Goal: Check status: Check status

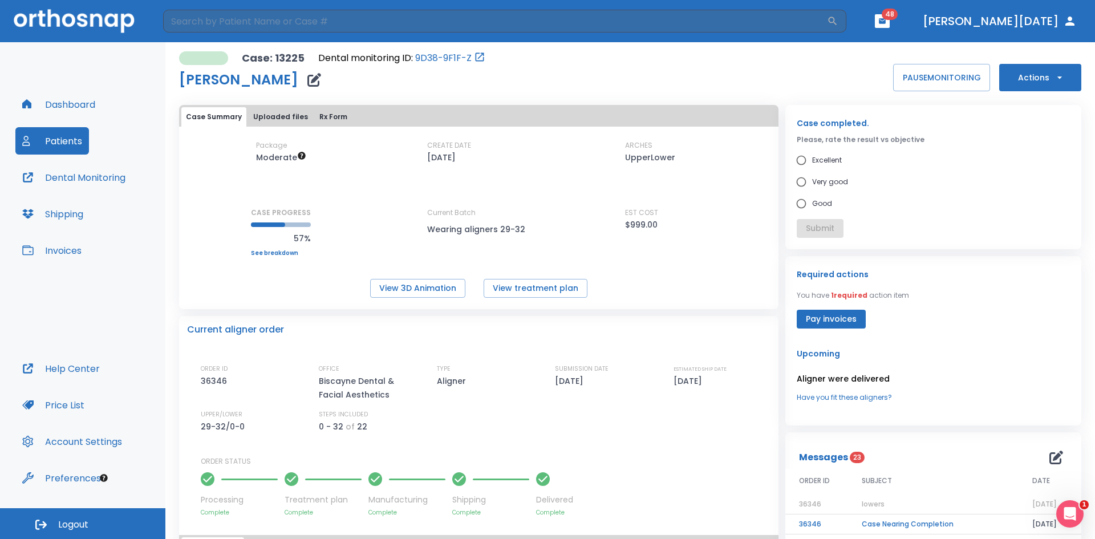
scroll to position [171, 0]
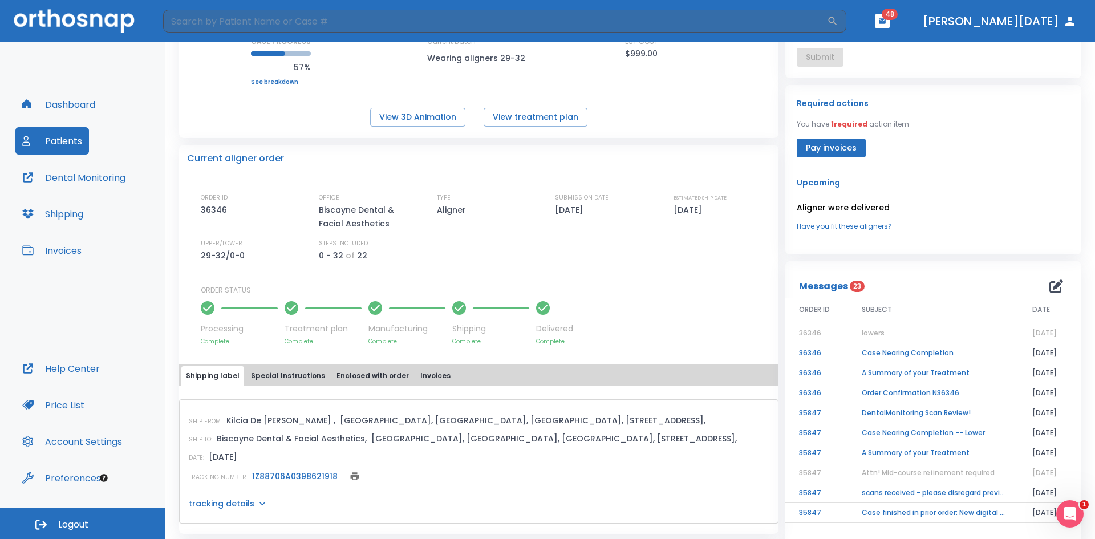
click at [32, 102] on icon "button" at bounding box center [27, 104] width 11 height 11
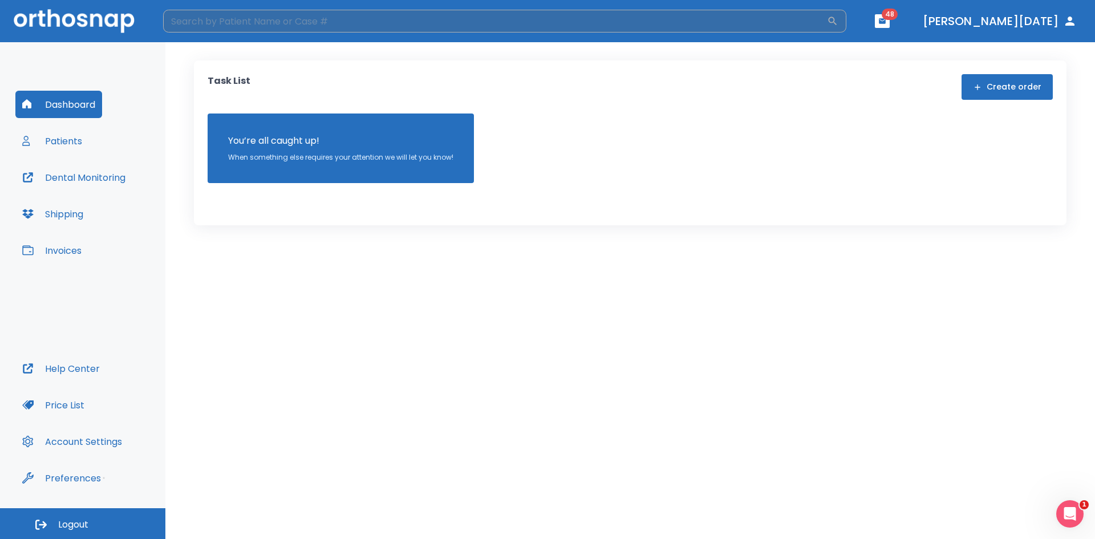
click at [338, 27] on input "search" at bounding box center [495, 21] width 664 height 23
type input "alej"
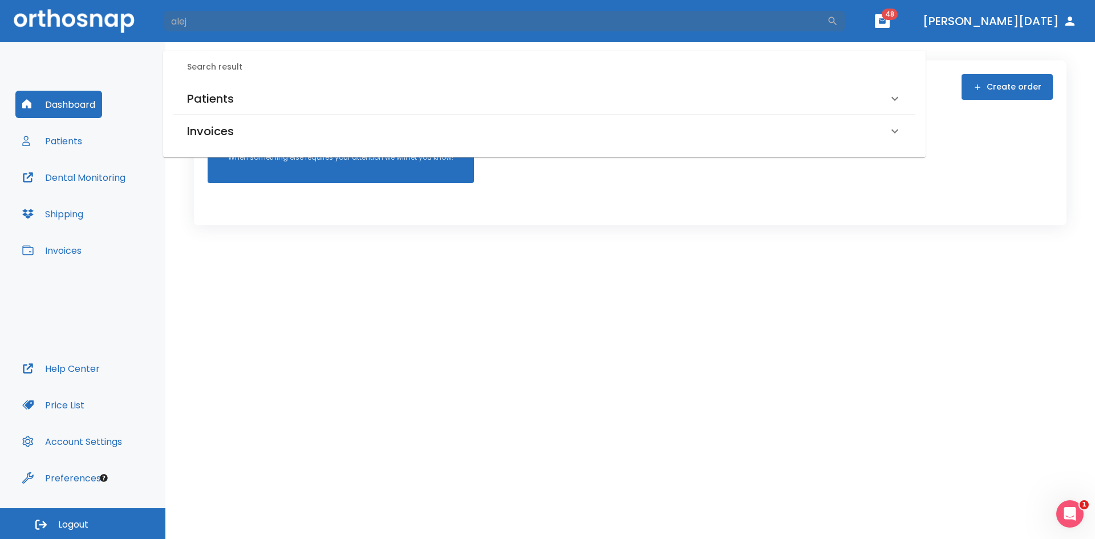
click at [258, 90] on div "Patients" at bounding box center [537, 99] width 701 height 18
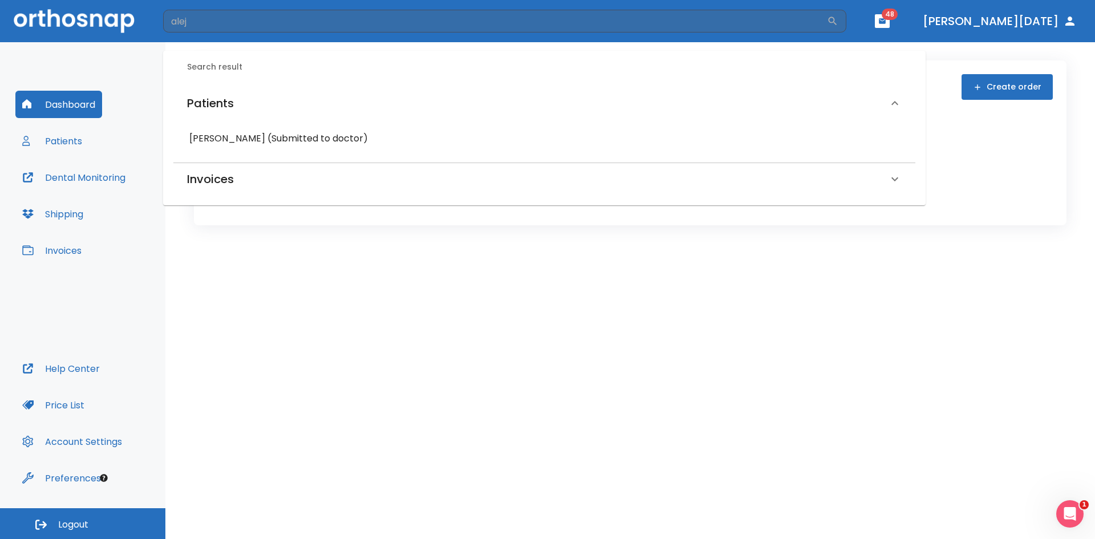
click at [289, 141] on h6 "[PERSON_NAME] (Submitted to doctor)" at bounding box center [544, 139] width 710 height 16
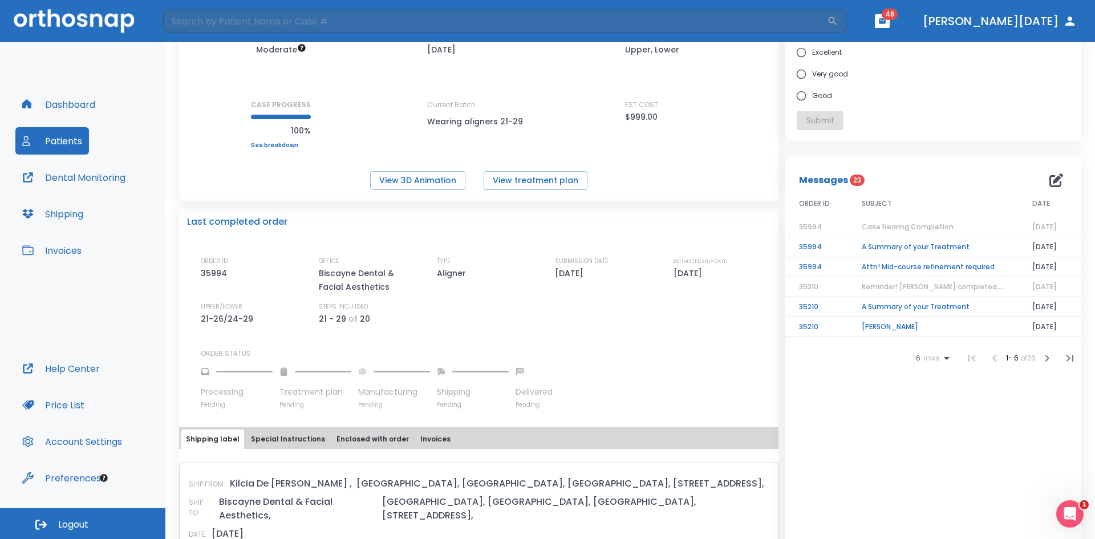
scroll to position [342, 0]
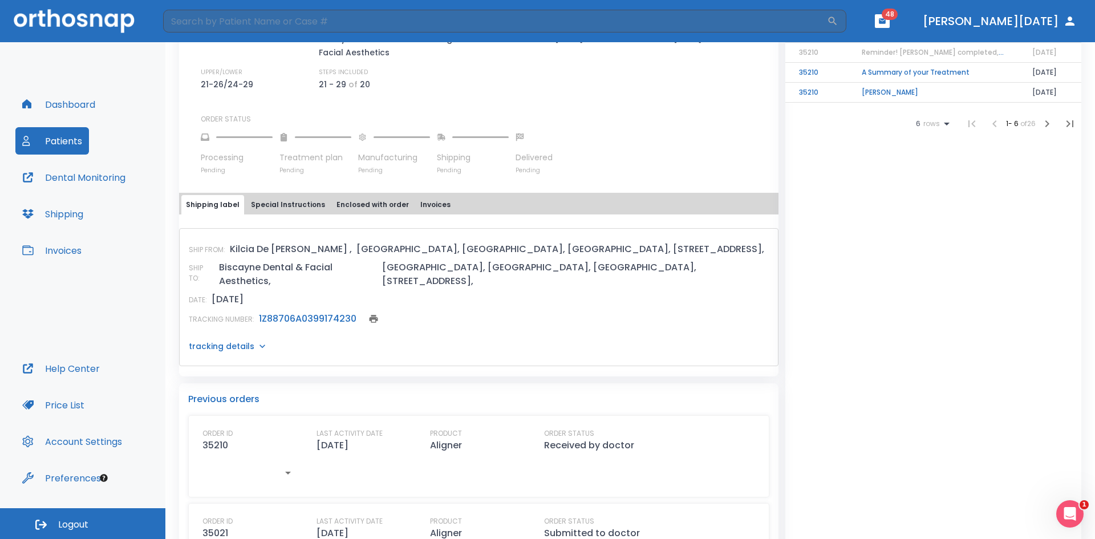
click at [323, 312] on link "1Z88706A0399174230" at bounding box center [308, 318] width 98 height 13
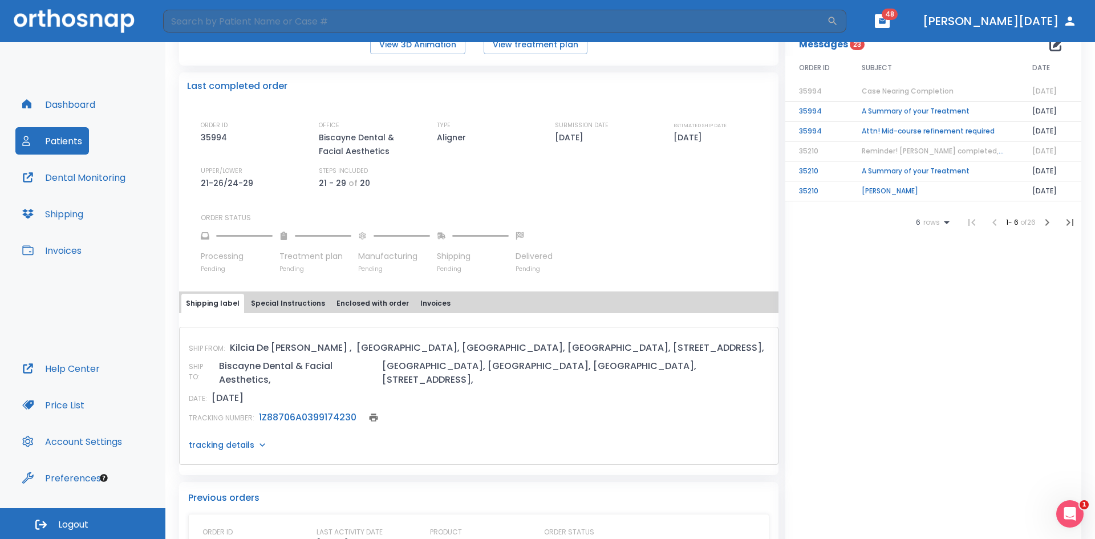
scroll to position [57, 0]
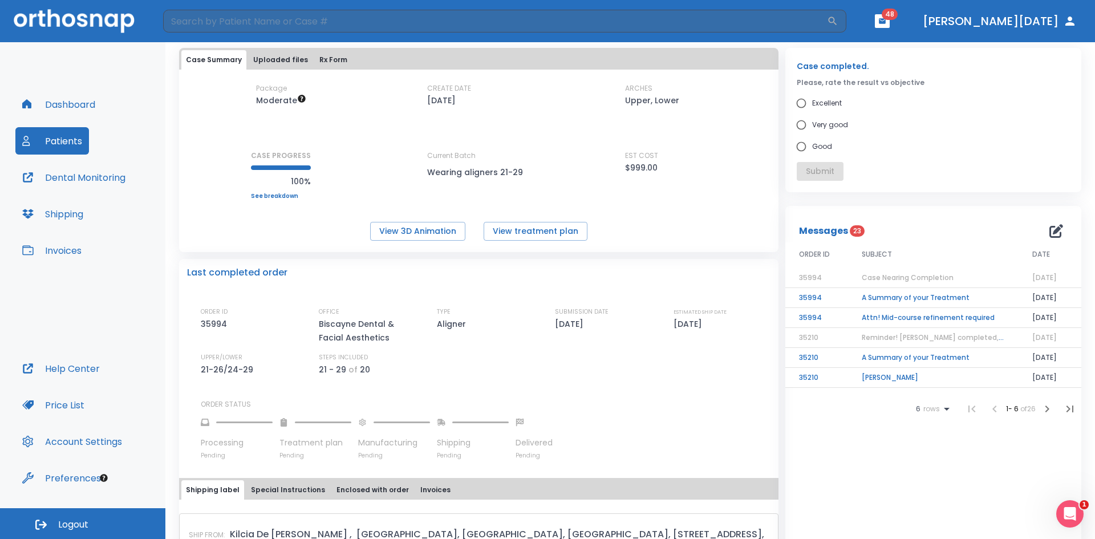
click at [891, 281] on span "Case Nearing Completion" at bounding box center [908, 278] width 92 height 10
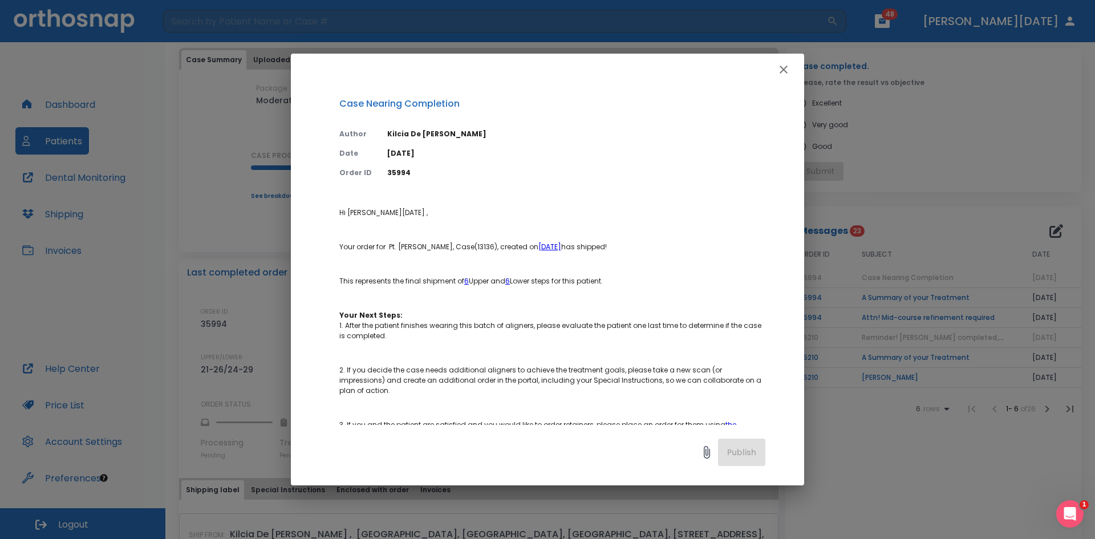
click at [235, 348] on div "Case Nearing Completion Author [PERSON_NAME] Date [DATE] Order ID 35994 Hi [PER…" at bounding box center [547, 269] width 1095 height 539
click at [796, 64] on div at bounding box center [547, 70] width 513 height 32
click at [796, 67] on div at bounding box center [547, 70] width 513 height 32
click at [783, 71] on icon "button" at bounding box center [784, 70] width 8 height 8
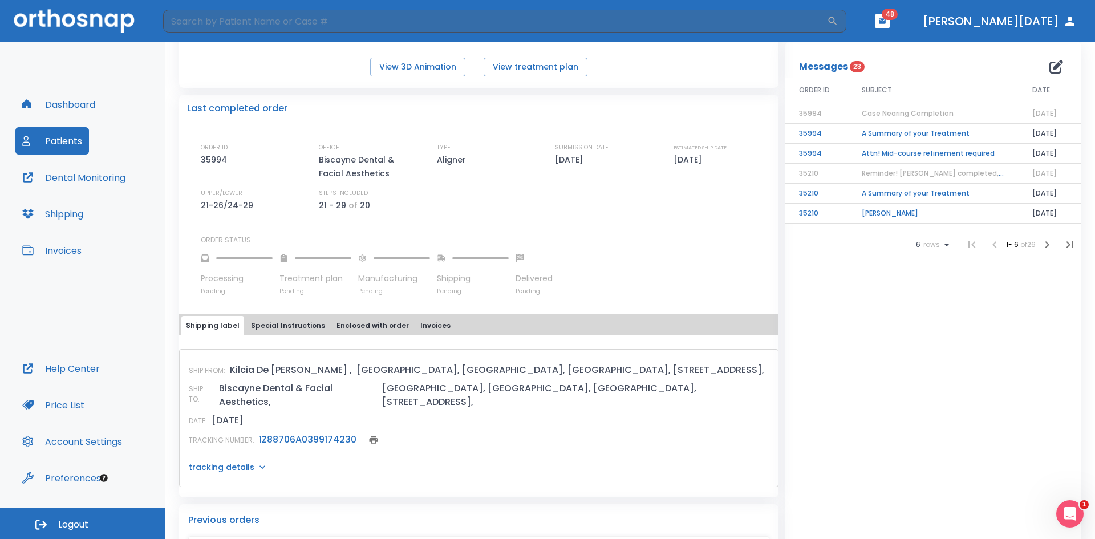
scroll to position [228, 0]
